Goal: Information Seeking & Learning: Learn about a topic

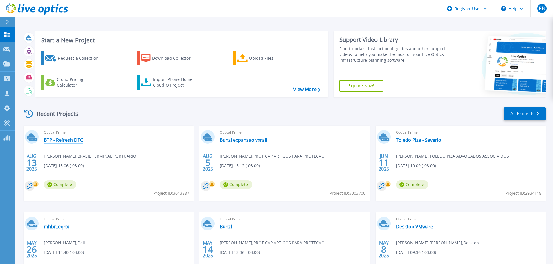
click at [72, 138] on link "BTP - Refresh DTC" at bounding box center [63, 140] width 39 height 6
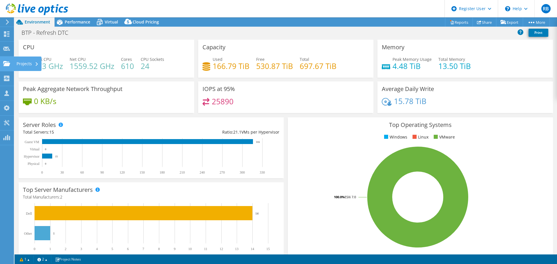
click at [27, 63] on div "Projects" at bounding box center [28, 64] width 28 height 15
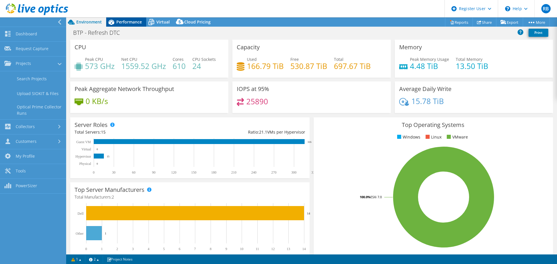
click at [135, 26] on div "Performance" at bounding box center [126, 21] width 40 height 9
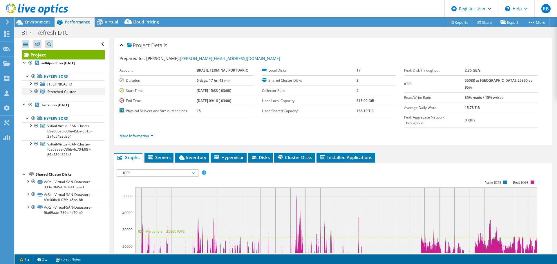
click at [33, 91] on div at bounding box center [31, 91] width 6 height 6
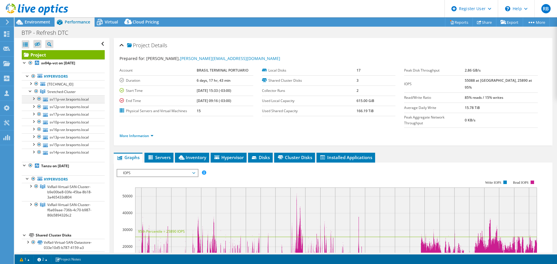
click at [35, 99] on div at bounding box center [33, 98] width 6 height 6
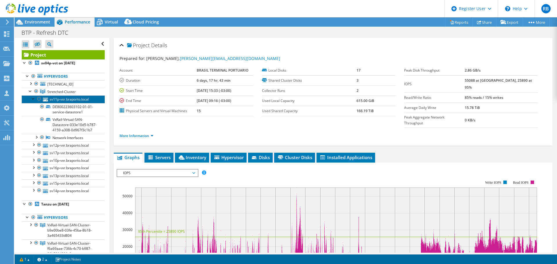
click at [77, 100] on link "sv11p-vxr.braporto.local" at bounding box center [63, 99] width 83 height 8
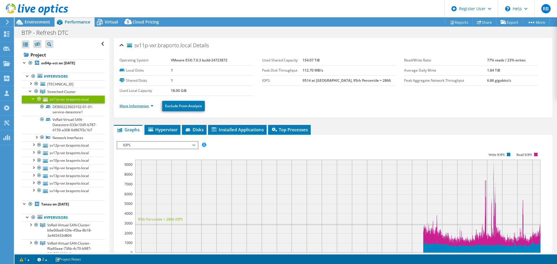
click at [139, 104] on link "More Information" at bounding box center [137, 106] width 34 height 5
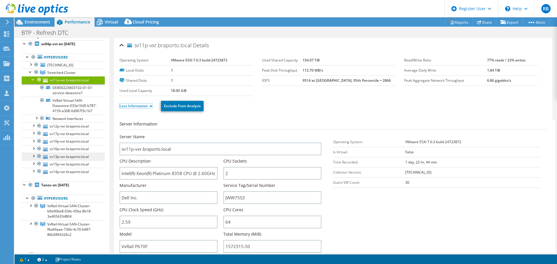
scroll to position [29, 0]
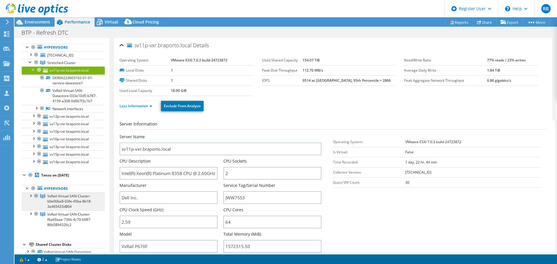
click at [66, 65] on span "VxRail-Virtual-SAN-Cluster-b9e00be8-03fe-45ba-8b18-3a465433d804" at bounding box center [61, 62] width 28 height 5
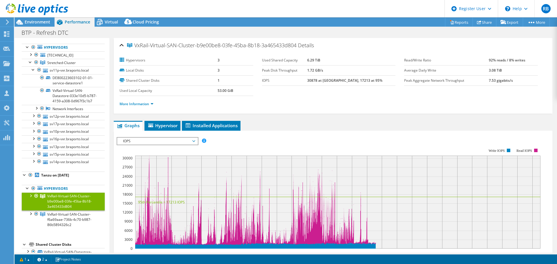
click at [146, 108] on div "More Information" at bounding box center [333, 104] width 427 height 16
click at [145, 106] on li "More Information" at bounding box center [138, 104] width 37 height 6
click at [150, 104] on link "More Information" at bounding box center [137, 104] width 34 height 5
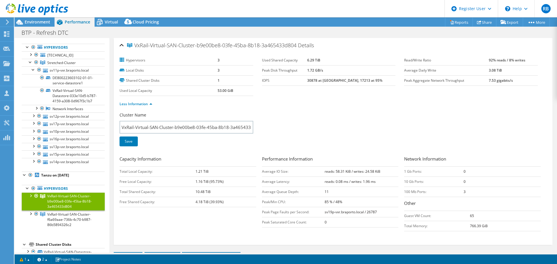
click at [30, 198] on div at bounding box center [31, 196] width 6 height 6
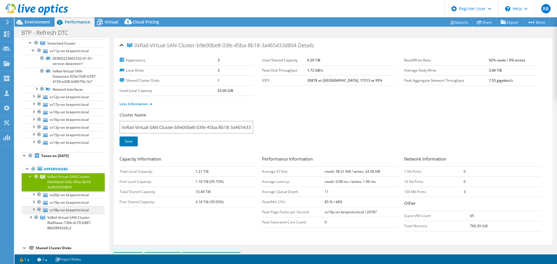
scroll to position [58, 0]
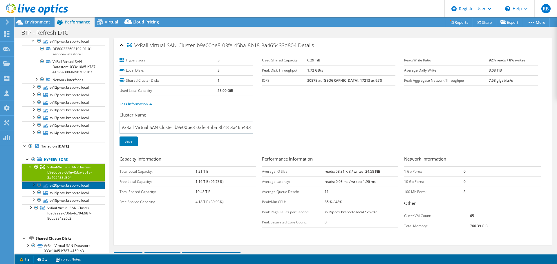
click at [64, 189] on link "sv20p-vxr.braporto.local" at bounding box center [63, 186] width 83 height 8
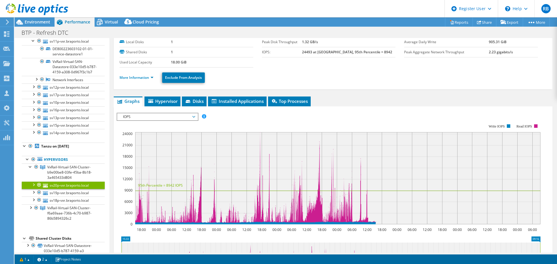
scroll to position [0, 0]
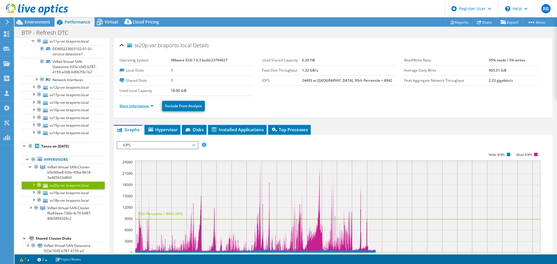
click at [142, 106] on link "More Information" at bounding box center [137, 106] width 34 height 5
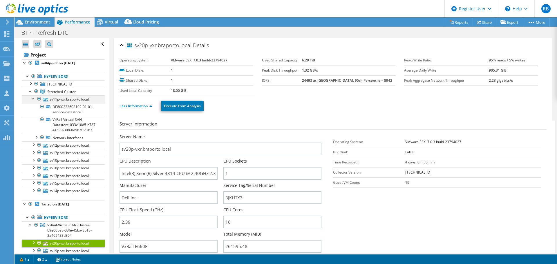
click at [33, 100] on div at bounding box center [33, 98] width 6 height 6
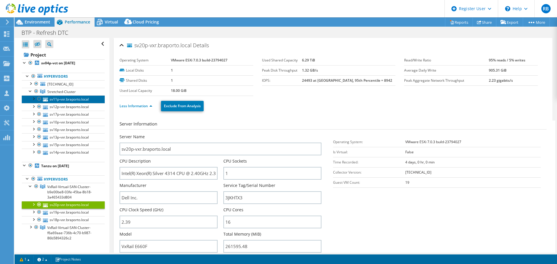
click at [65, 101] on link "sv11p-vxr.braporto.local" at bounding box center [63, 99] width 83 height 8
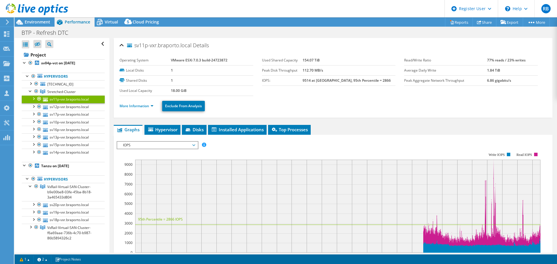
click at [142, 101] on ul "More Information Exclude From Analysis" at bounding box center [333, 106] width 427 height 12
click at [143, 105] on link "More Information" at bounding box center [137, 106] width 34 height 5
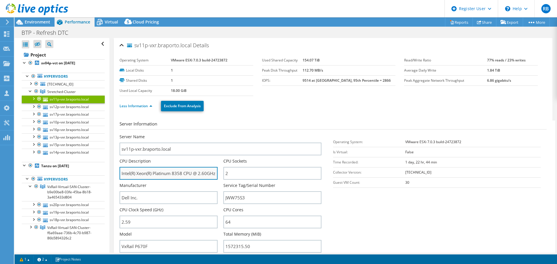
click at [180, 172] on input "Intel(R) Xeon(R) Platinum 8358 CPU @ 2.60GHz 2.59 GHz" at bounding box center [169, 173] width 98 height 13
drag, startPoint x: 209, startPoint y: 172, endPoint x: 239, endPoint y: 170, distance: 30.5
click at [239, 134] on div "Server Name sv11p-vxr.braporto.local CPU Description Intel(R) Xeon(R) Platinum …" at bounding box center [224, 134] width 208 height 0
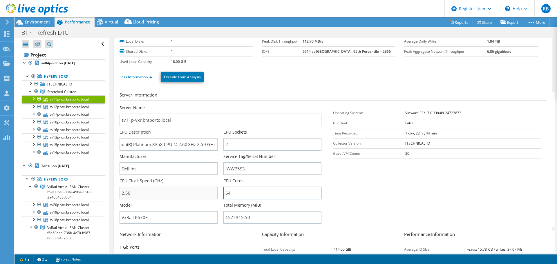
scroll to position [0, 0]
drag, startPoint x: 232, startPoint y: 192, endPoint x: 151, endPoint y: 191, distance: 81.0
click at [195, 105] on div "Server Name sv11p-vxr.braporto.local CPU Description Intel(R) Xeon(R) Platinum …" at bounding box center [224, 105] width 208 height 0
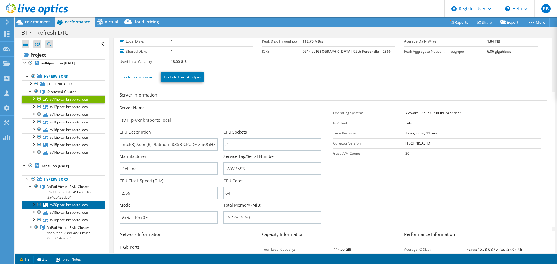
click at [68, 203] on link "sv20p-vxr.braporto.local" at bounding box center [63, 205] width 83 height 8
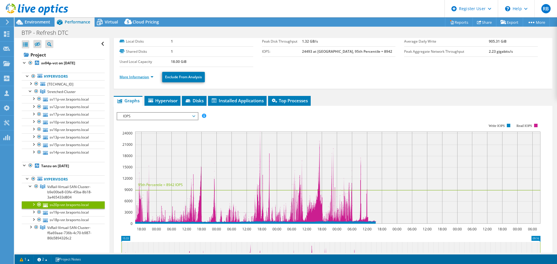
click at [145, 77] on link "More Information" at bounding box center [137, 77] width 34 height 5
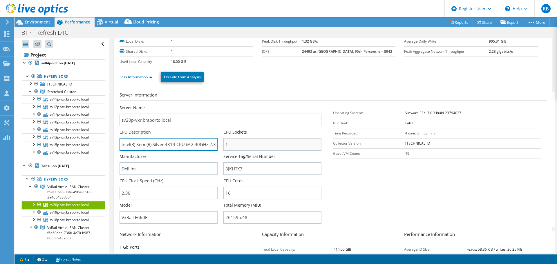
scroll to position [0, 13]
drag, startPoint x: 156, startPoint y: 145, endPoint x: 282, endPoint y: 142, distance: 126.3
click at [280, 105] on div "Server Name sv20p-vxr.braporto.local CPU Description Intel(R) Xeon(R) Silver 43…" at bounding box center [224, 105] width 208 height 0
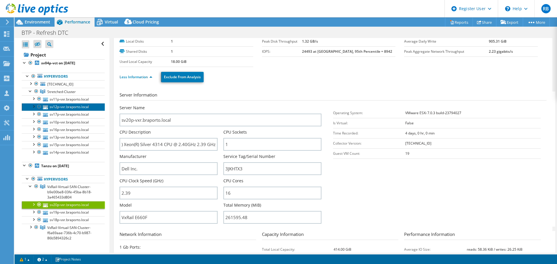
scroll to position [0, 0]
click at [79, 109] on link "sv12p-vxr.braporto.local" at bounding box center [63, 107] width 83 height 8
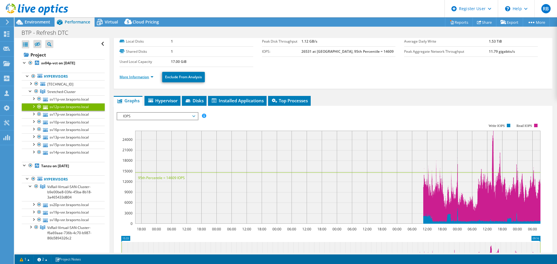
click at [136, 79] on link "More Information" at bounding box center [137, 77] width 34 height 5
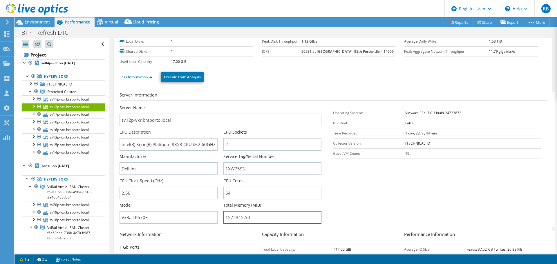
drag, startPoint x: 259, startPoint y: 216, endPoint x: 211, endPoint y: 214, distance: 48.2
click at [219, 105] on div "Server Name sv12p-vxr.braporto.local CPU Description Intel(R) Xeon(R) Platinum …" at bounding box center [224, 105] width 208 height 0
